Goal: Transaction & Acquisition: Purchase product/service

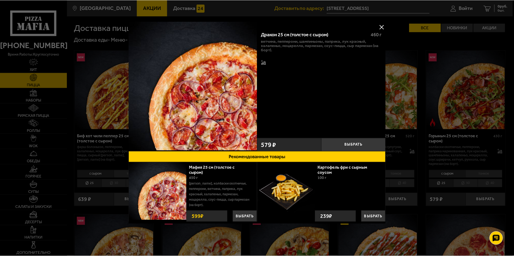
scroll to position [967, 0]
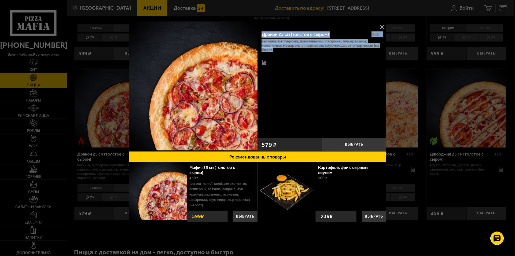
click at [384, 26] on button at bounding box center [383, 27] width 8 height 8
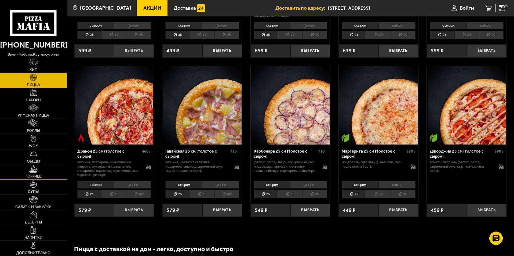
click at [45, 173] on link "Горячее" at bounding box center [33, 171] width 67 height 15
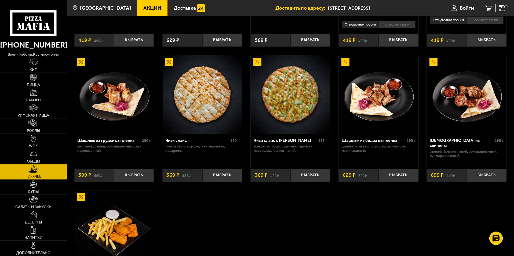
scroll to position [349, 0]
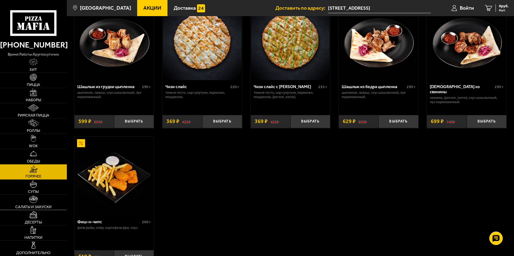
click at [45, 206] on span "Салаты и закуски" at bounding box center [33, 207] width 36 height 4
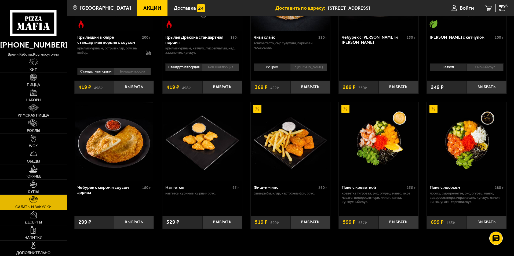
scroll to position [188, 0]
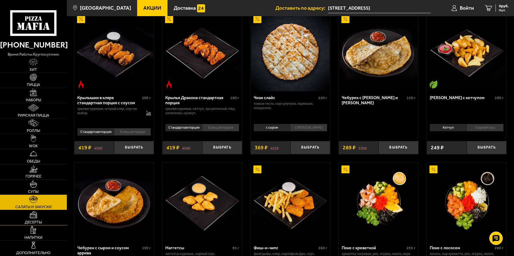
click at [31, 216] on img at bounding box center [33, 215] width 8 height 8
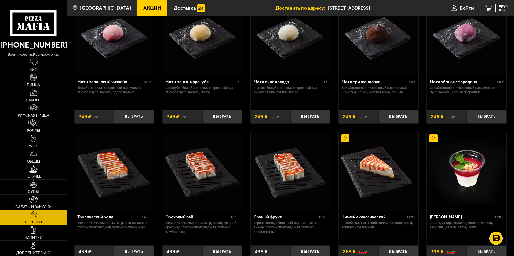
scroll to position [134, 0]
